Goal: Navigation & Orientation: Find specific page/section

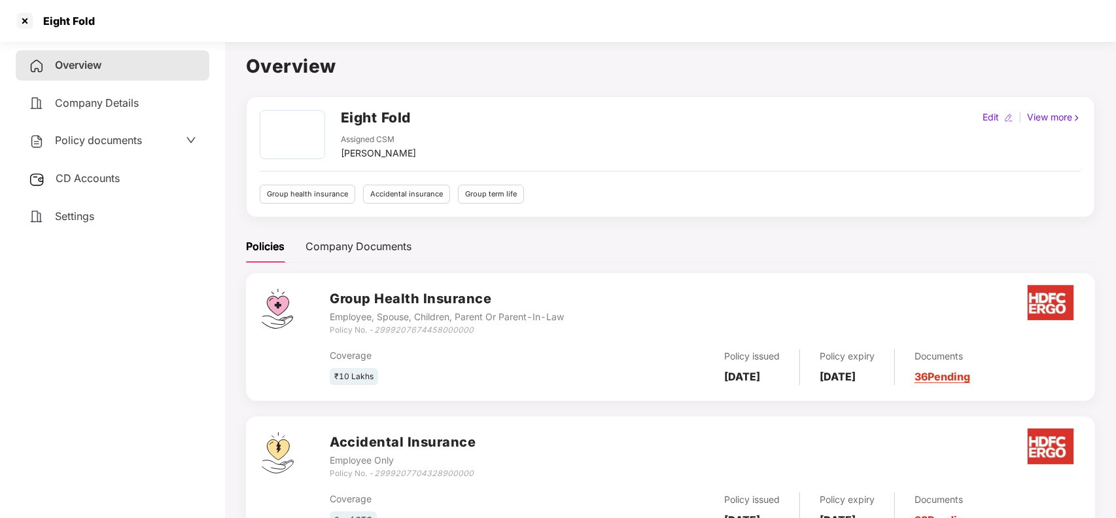
click at [18, 21] on div at bounding box center [24, 20] width 21 height 21
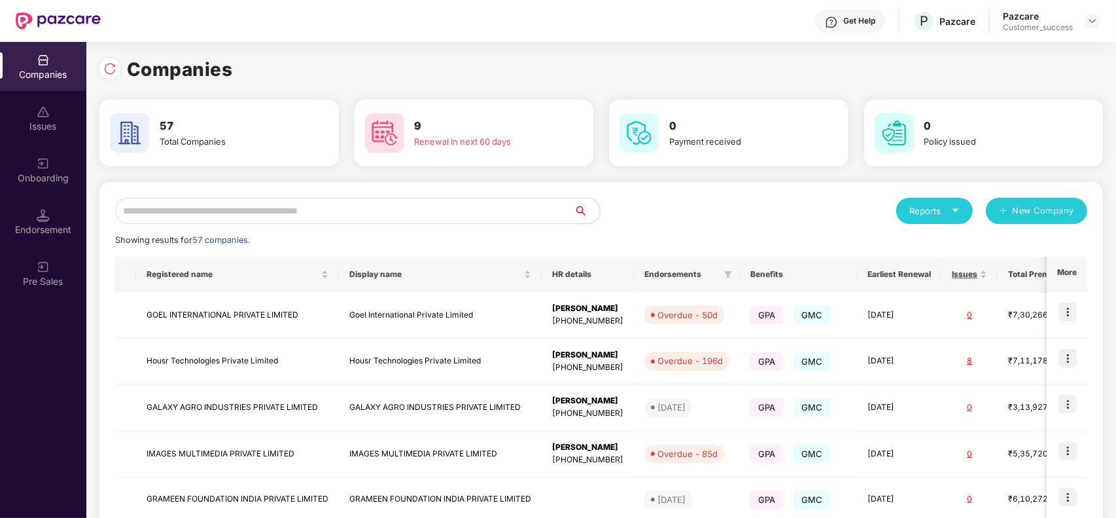
click at [282, 210] on input "text" at bounding box center [344, 211] width 459 height 26
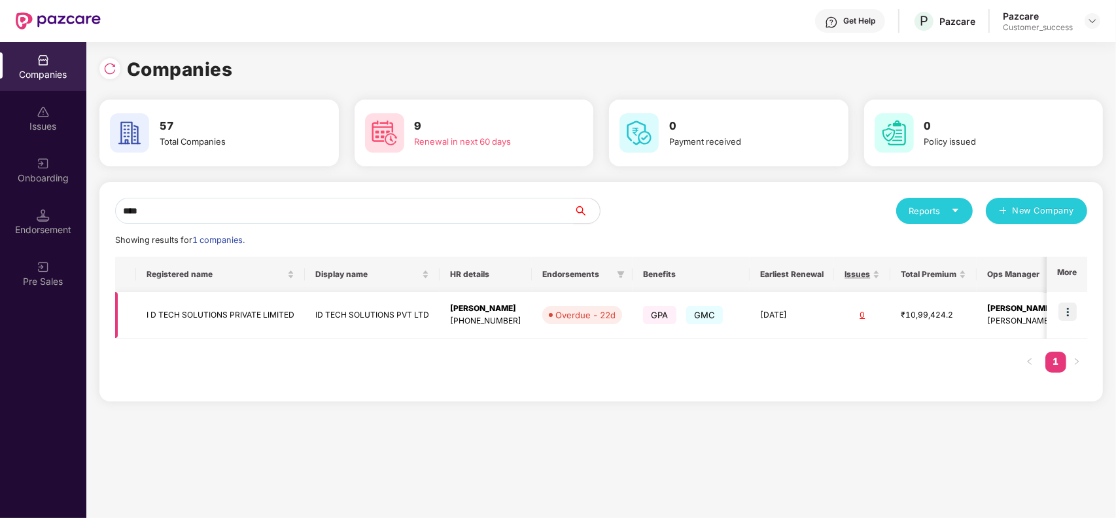
type input "****"
click at [1071, 309] on img at bounding box center [1068, 311] width 18 height 18
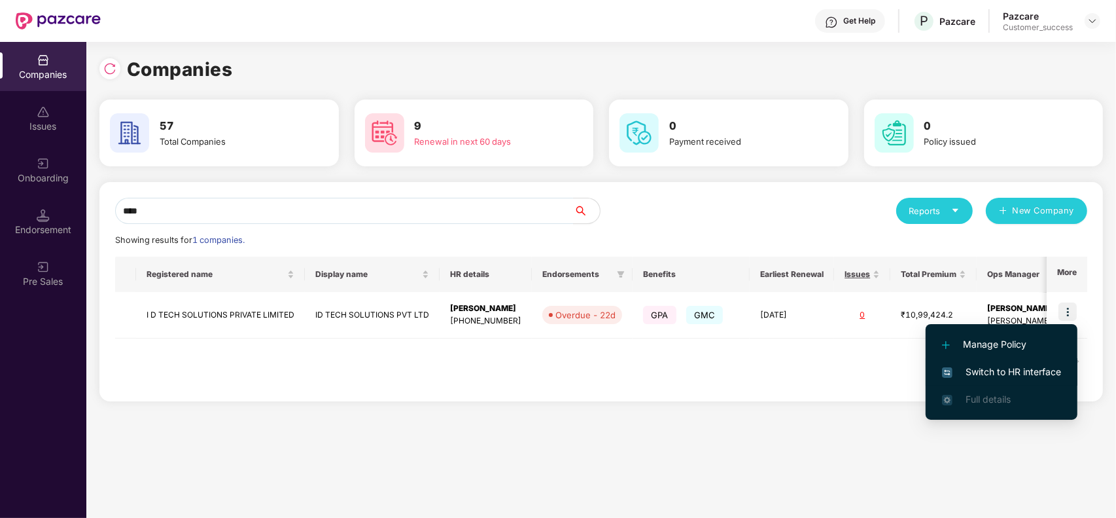
click at [1019, 368] on span "Switch to HR interface" at bounding box center [1001, 371] width 119 height 14
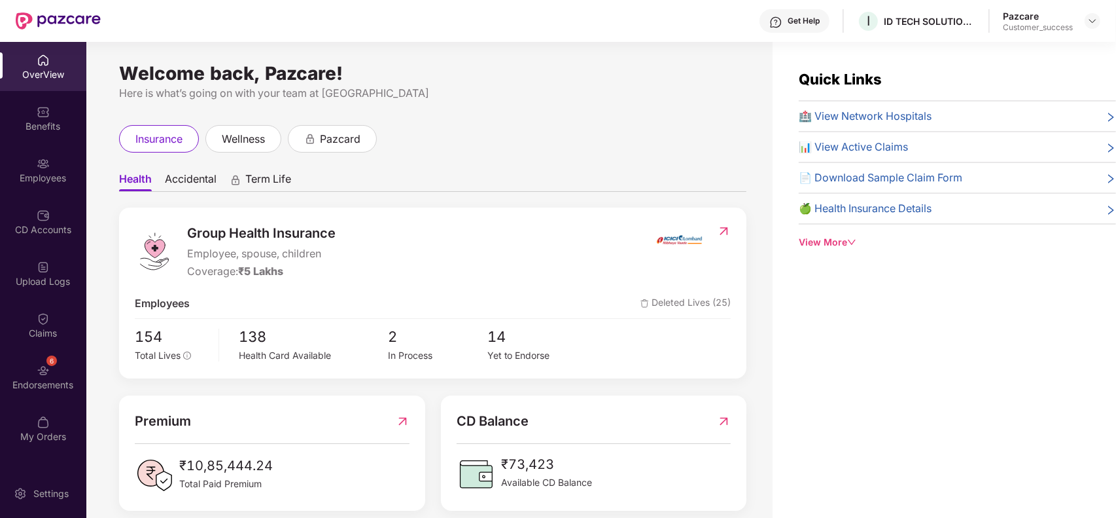
click at [49, 157] on img at bounding box center [43, 163] width 13 height 13
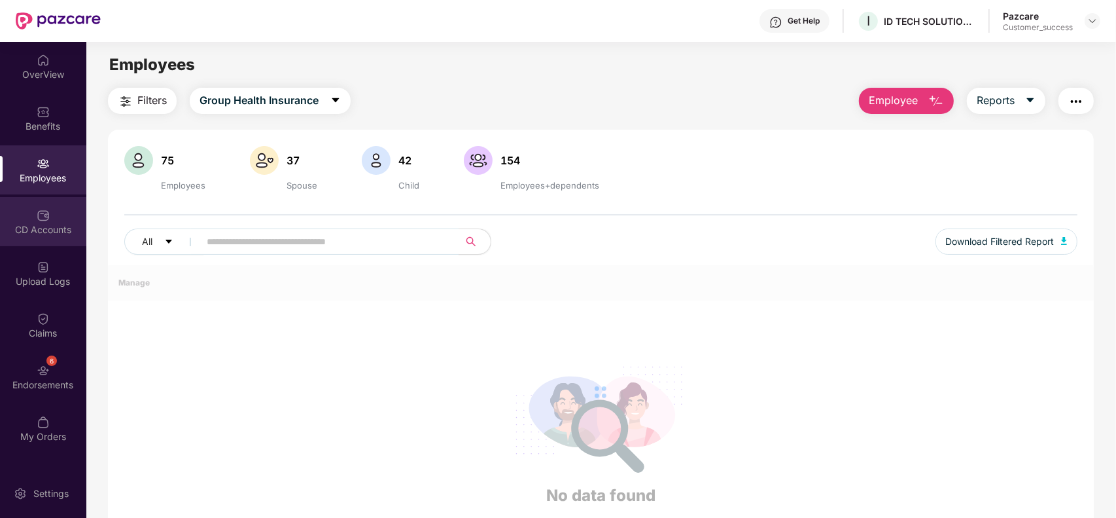
click at [48, 209] on img at bounding box center [43, 215] width 13 height 13
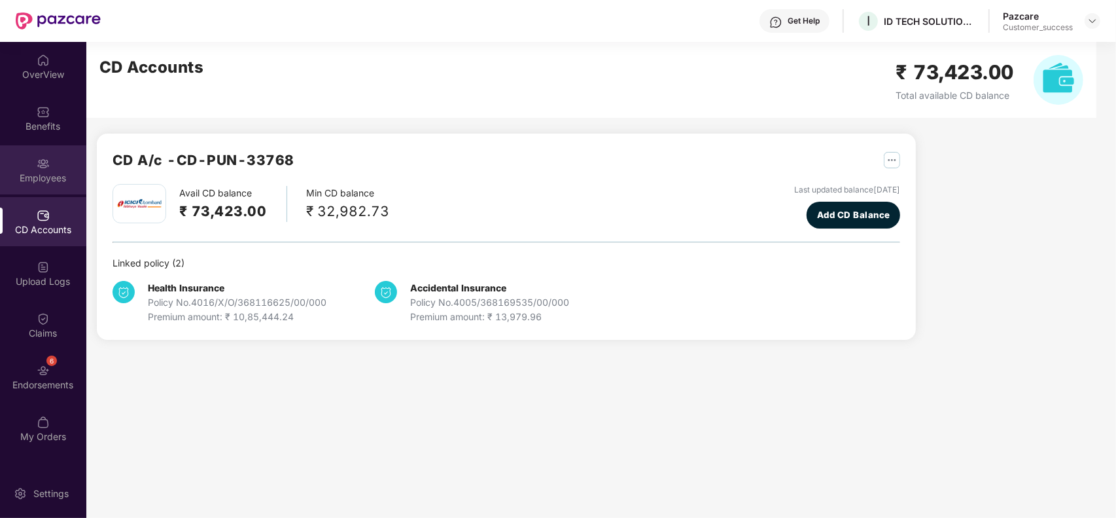
click at [46, 151] on div "Employees" at bounding box center [43, 169] width 86 height 49
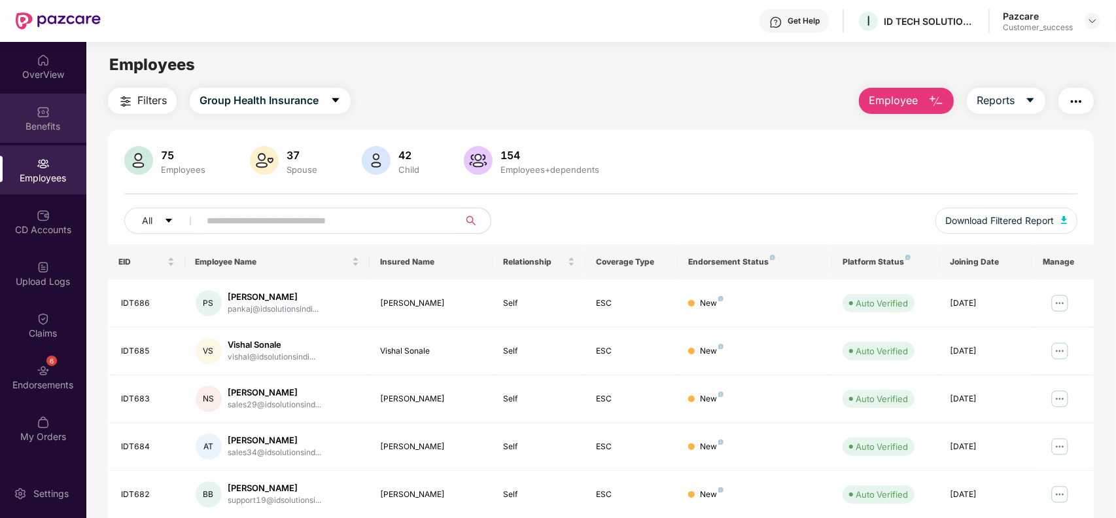
click at [46, 125] on div "Benefits" at bounding box center [43, 126] width 86 height 13
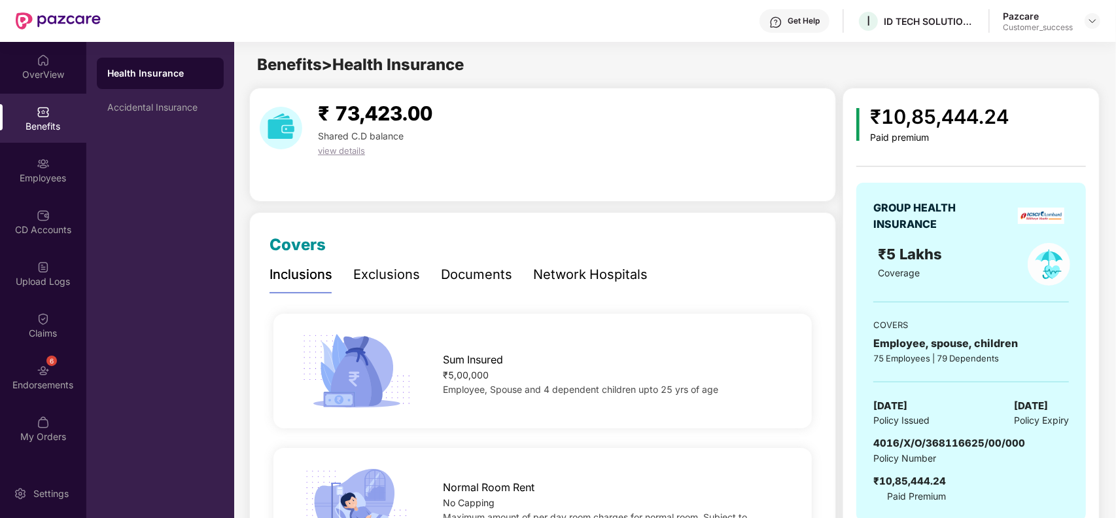
click at [609, 270] on div "Network Hospitals" at bounding box center [590, 274] width 115 height 20
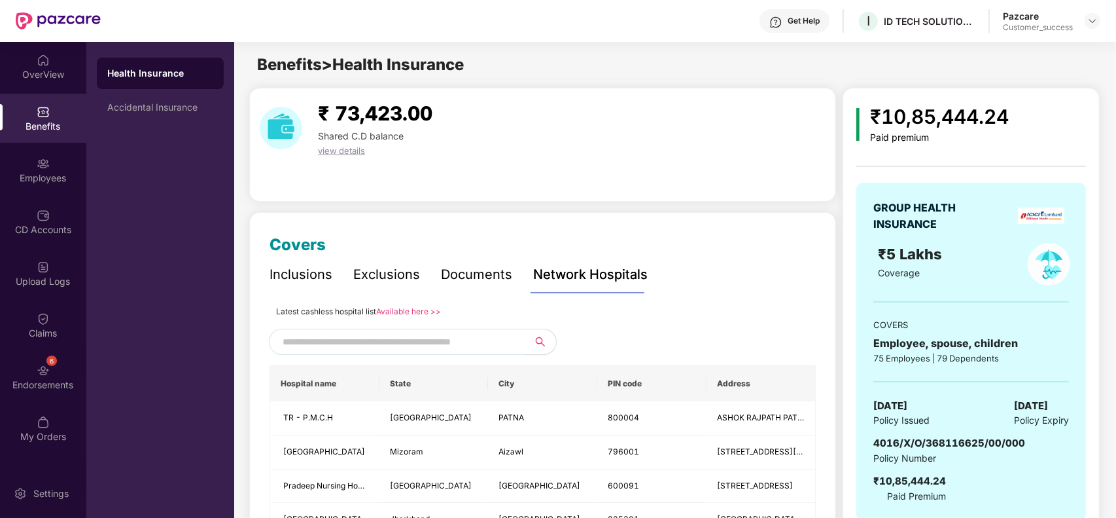
click at [483, 278] on div "Documents" at bounding box center [476, 274] width 71 height 20
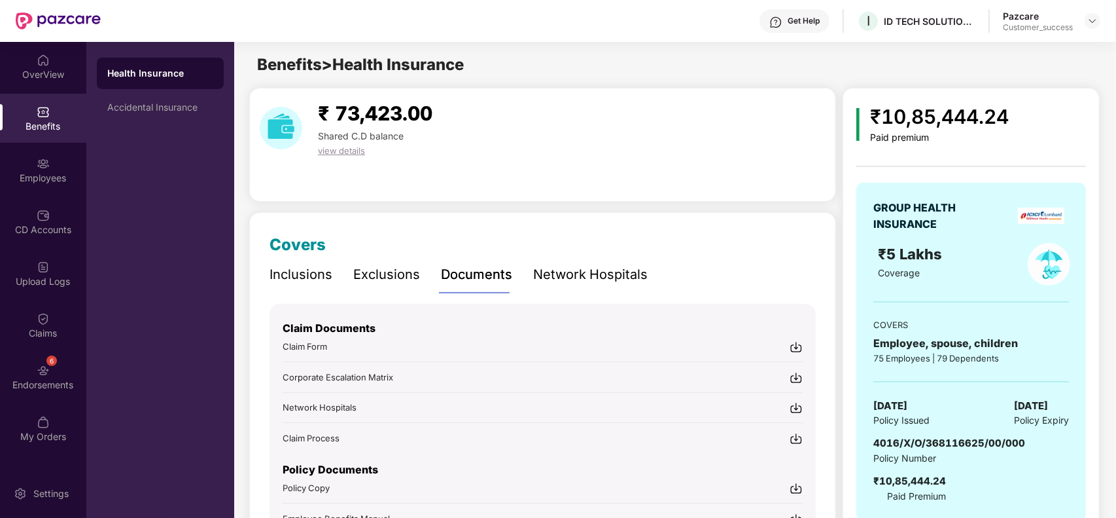
click at [799, 348] on img at bounding box center [796, 346] width 13 height 13
